Goal: Information Seeking & Learning: Learn about a topic

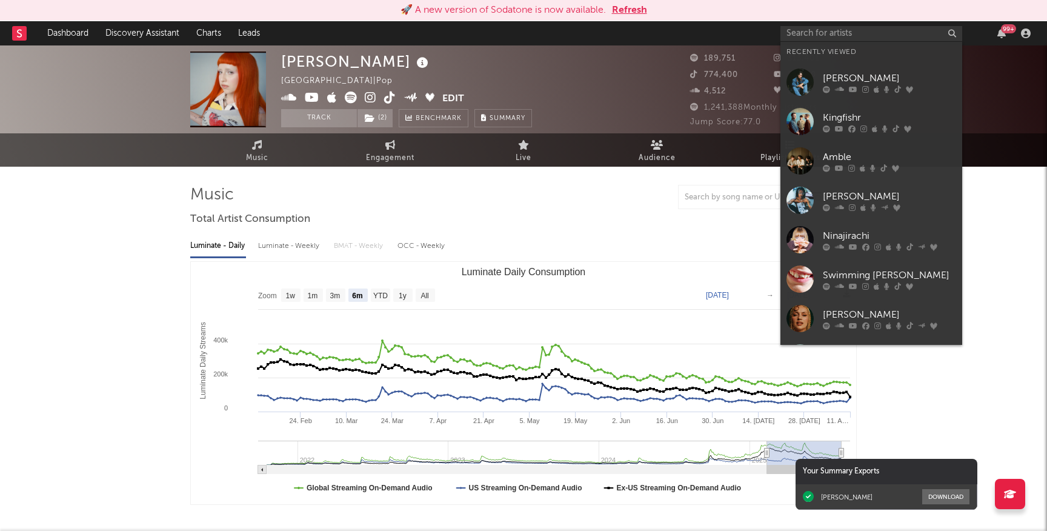
select select "6m"
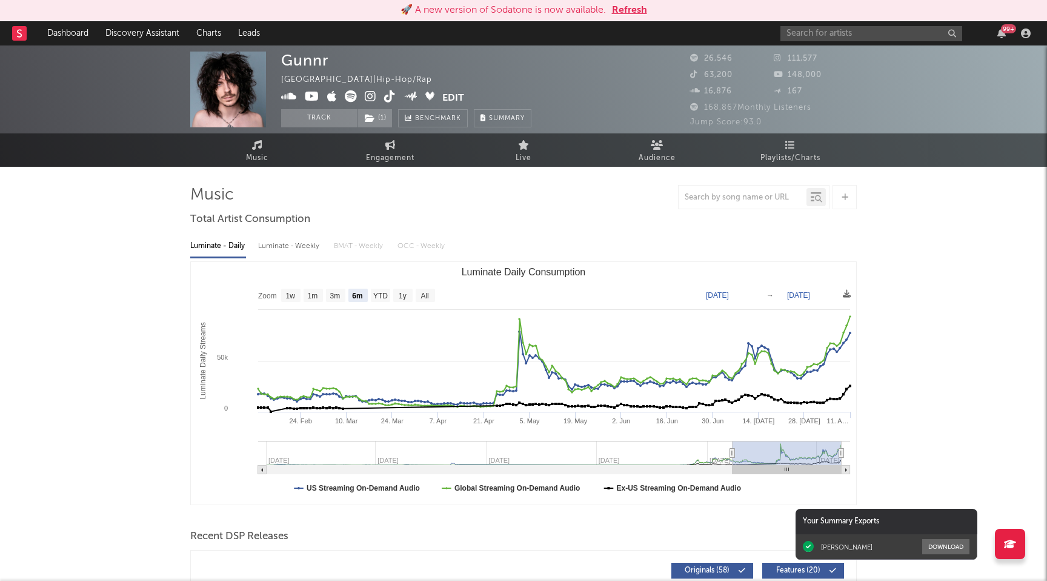
select select "6m"
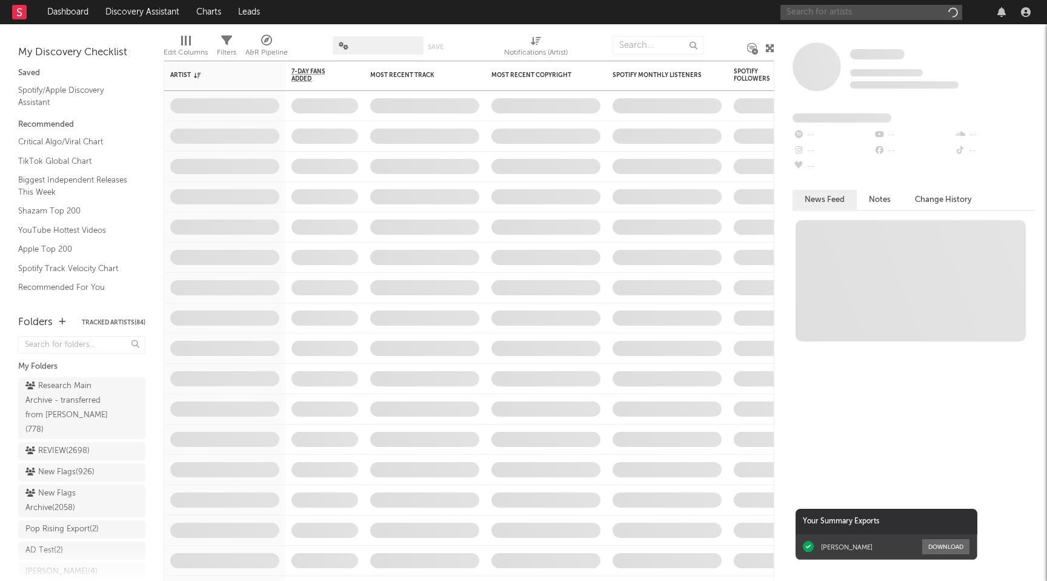
click at [832, 10] on input "text" at bounding box center [872, 12] width 182 height 15
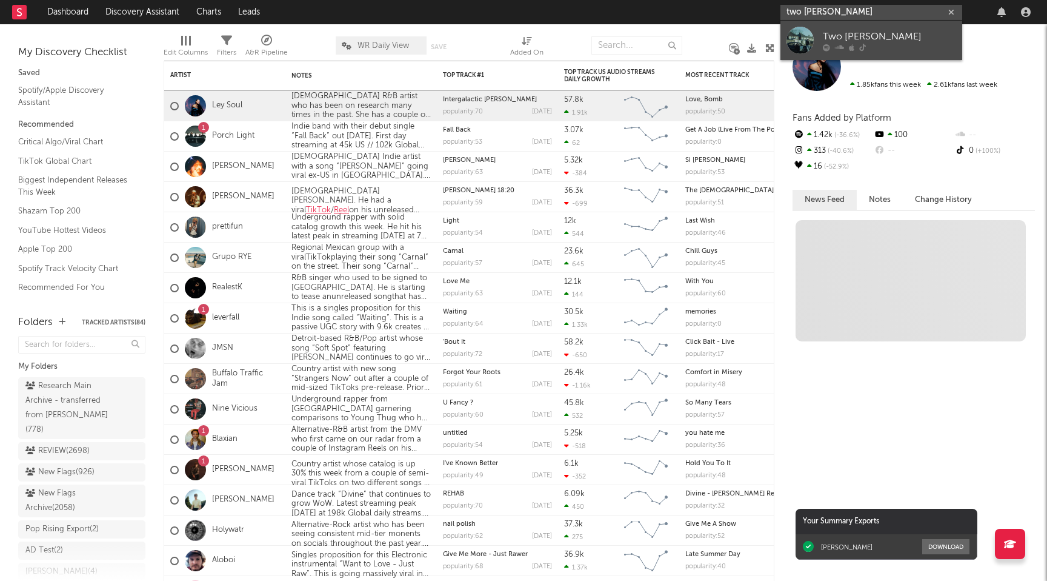
type input "two [PERSON_NAME]"
click at [834, 39] on div "Two [PERSON_NAME]" at bounding box center [889, 36] width 133 height 15
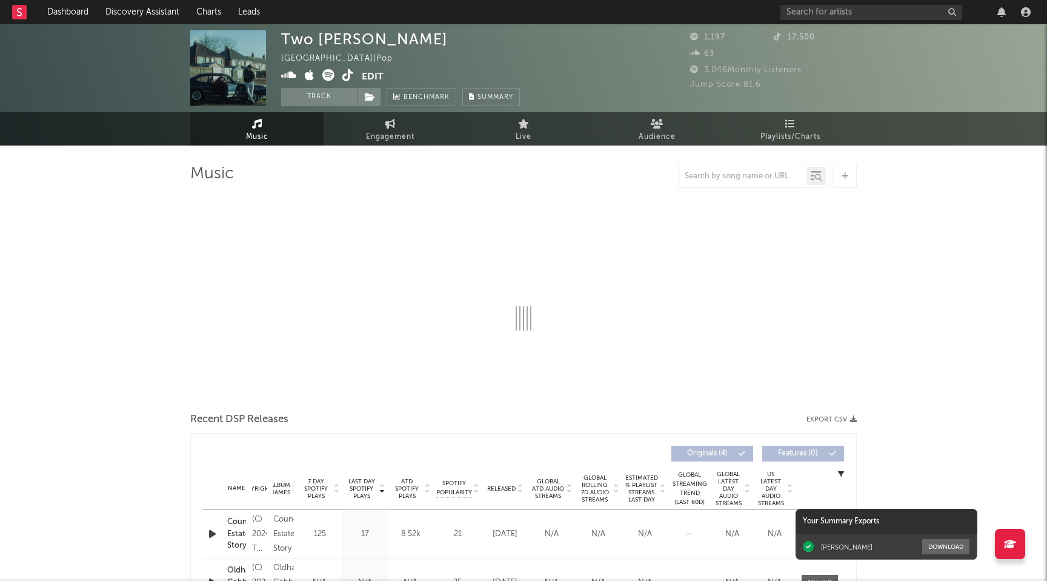
select select "1w"
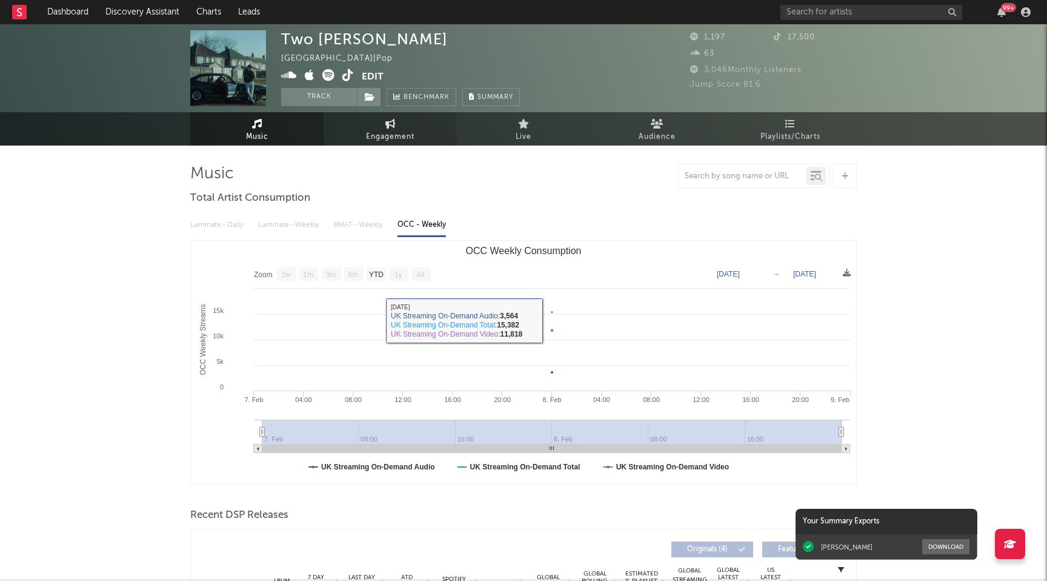
click at [396, 135] on span "Engagement" at bounding box center [390, 137] width 48 height 15
select select "1w"
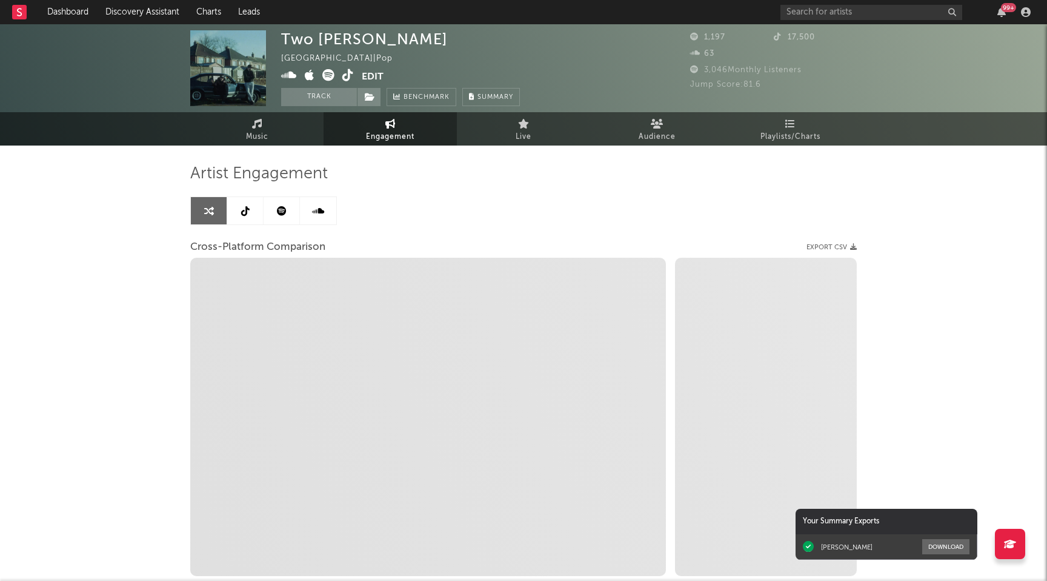
select select "1m"
